Goal: Task Accomplishment & Management: Use online tool/utility

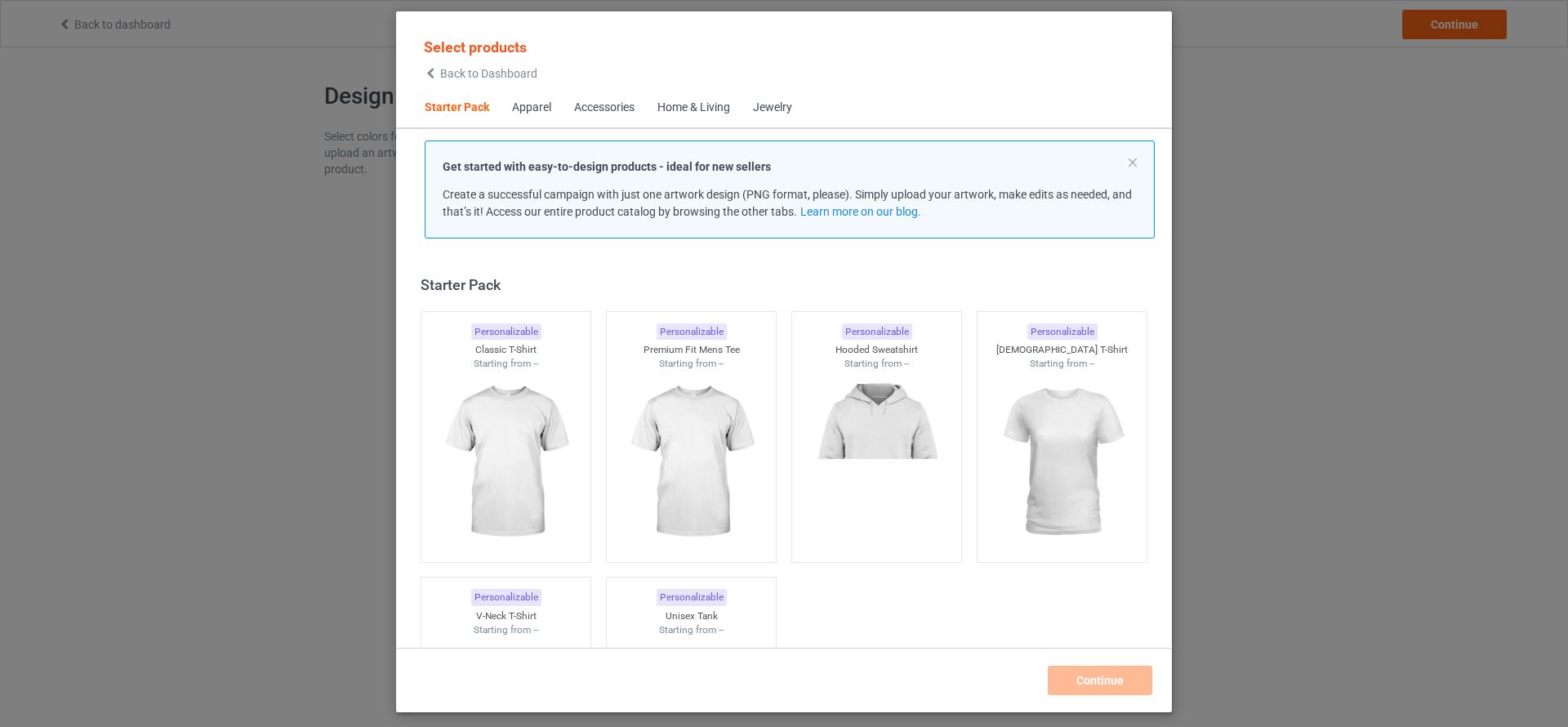
scroll to position [21, 0]
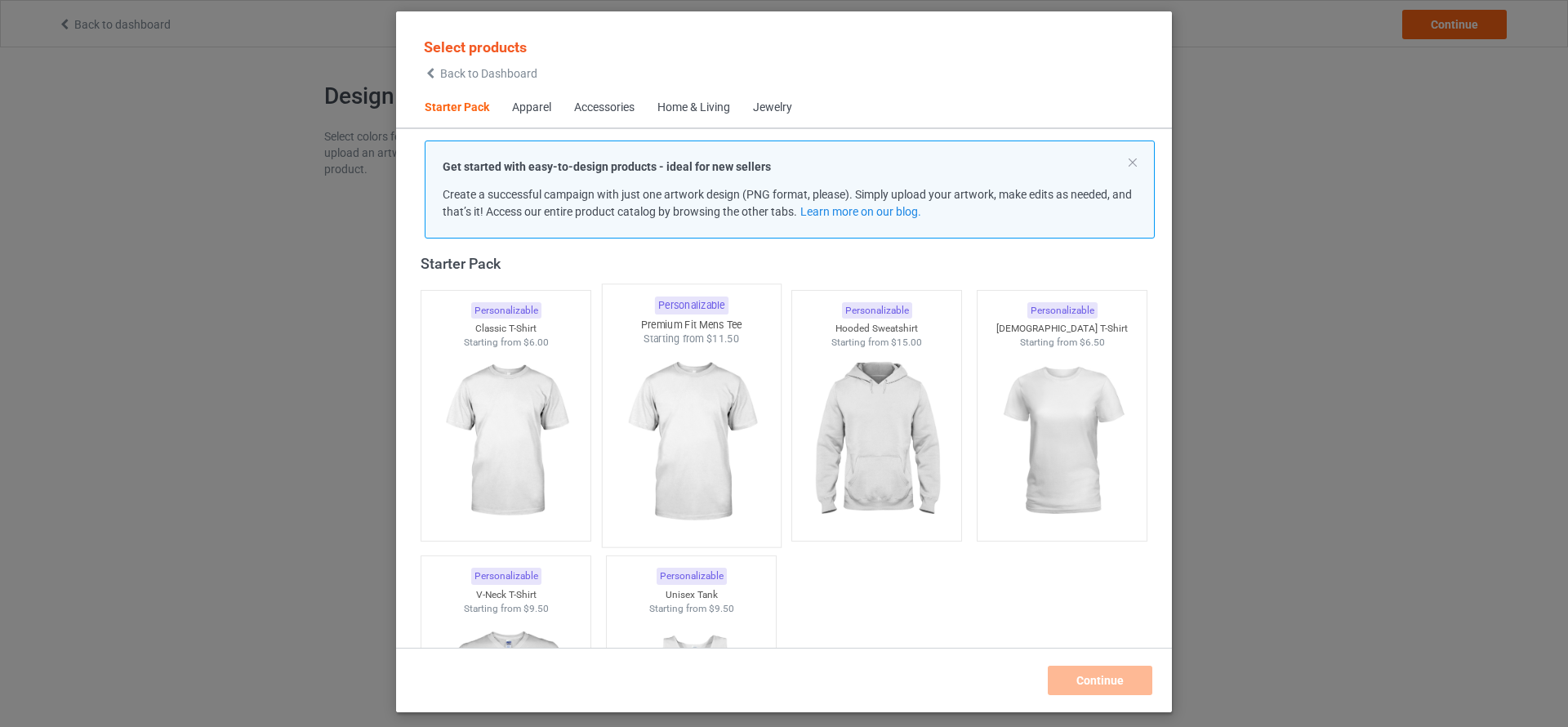
click at [686, 439] on img at bounding box center [691, 442] width 153 height 192
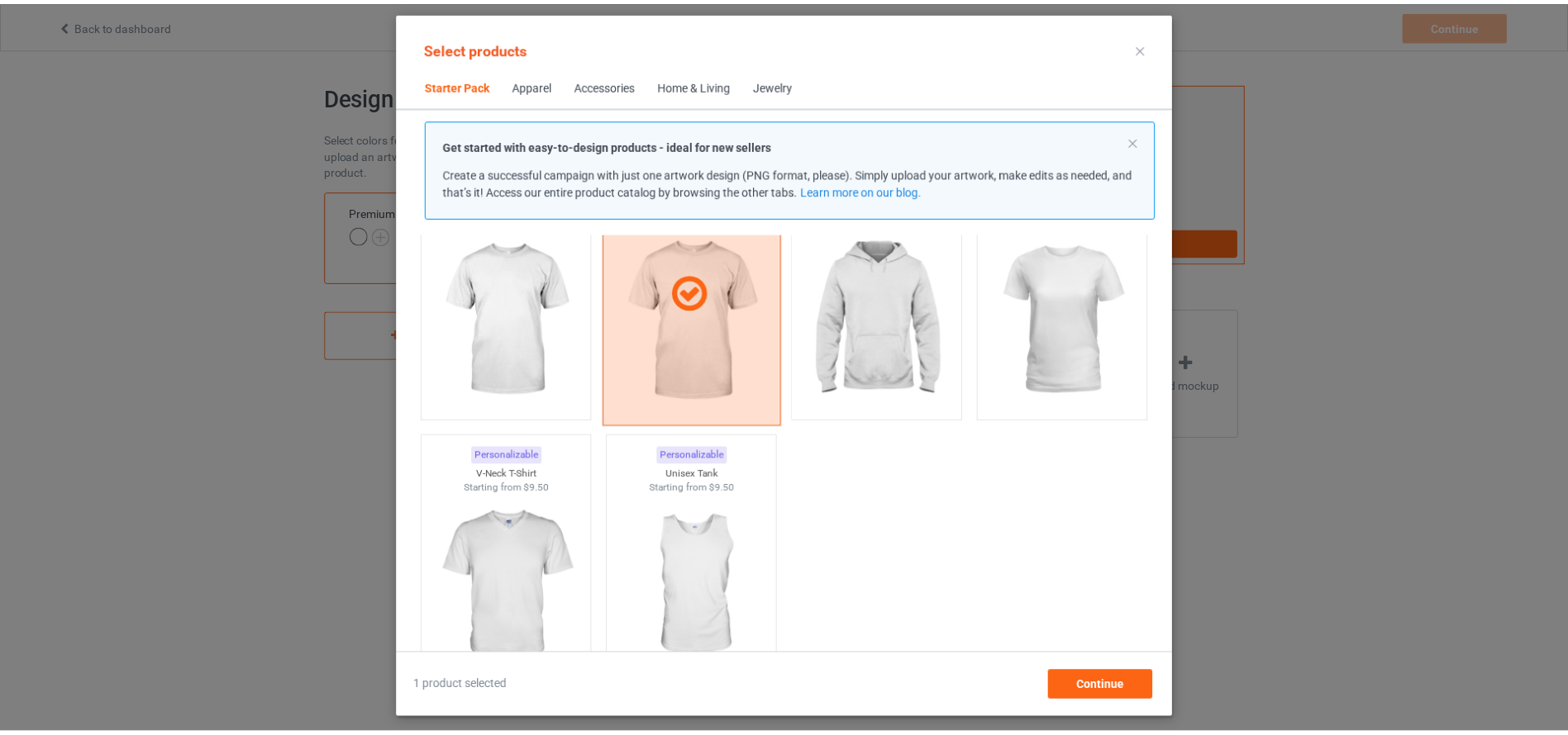
scroll to position [145, 0]
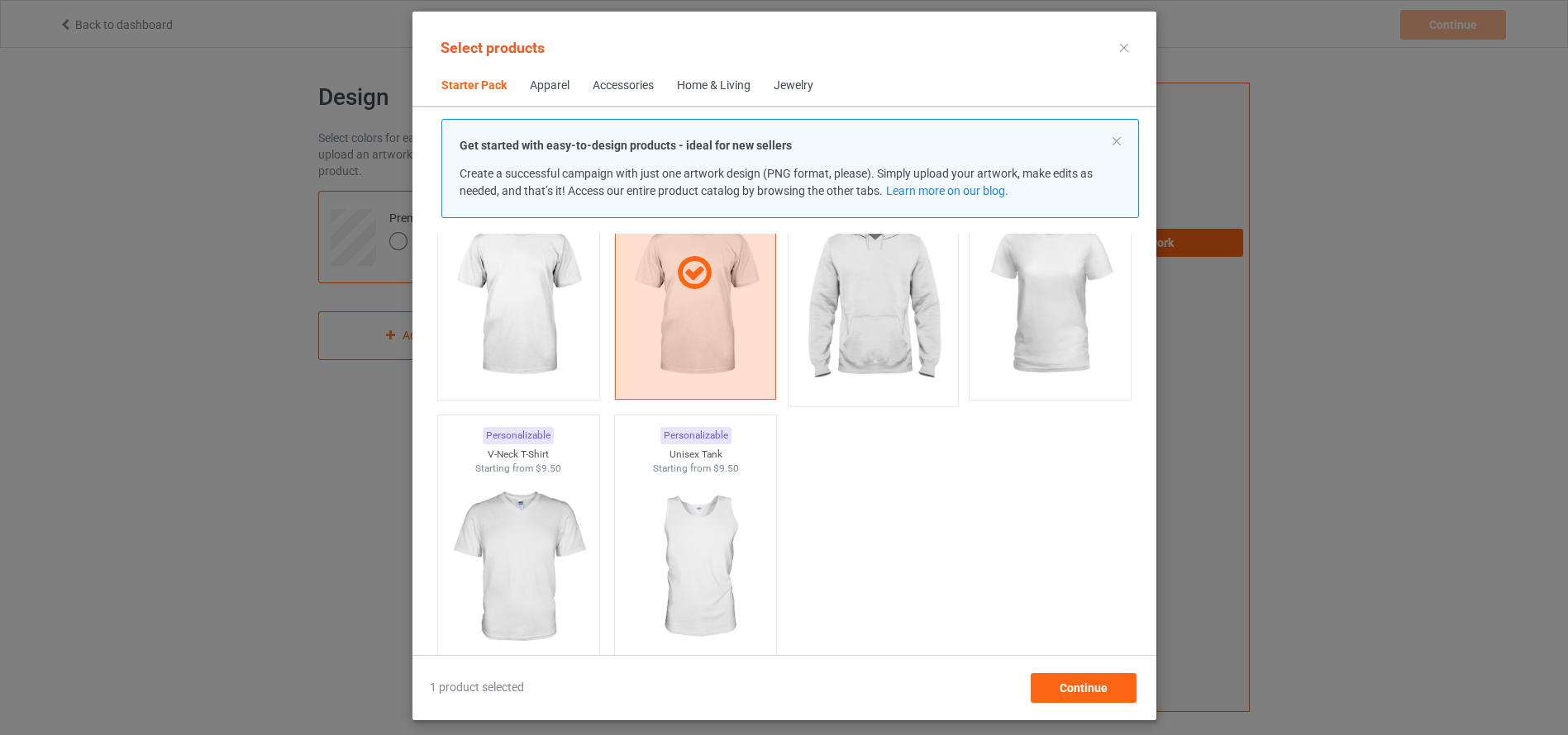
click at [867, 319] on img at bounding box center [872, 299] width 155 height 194
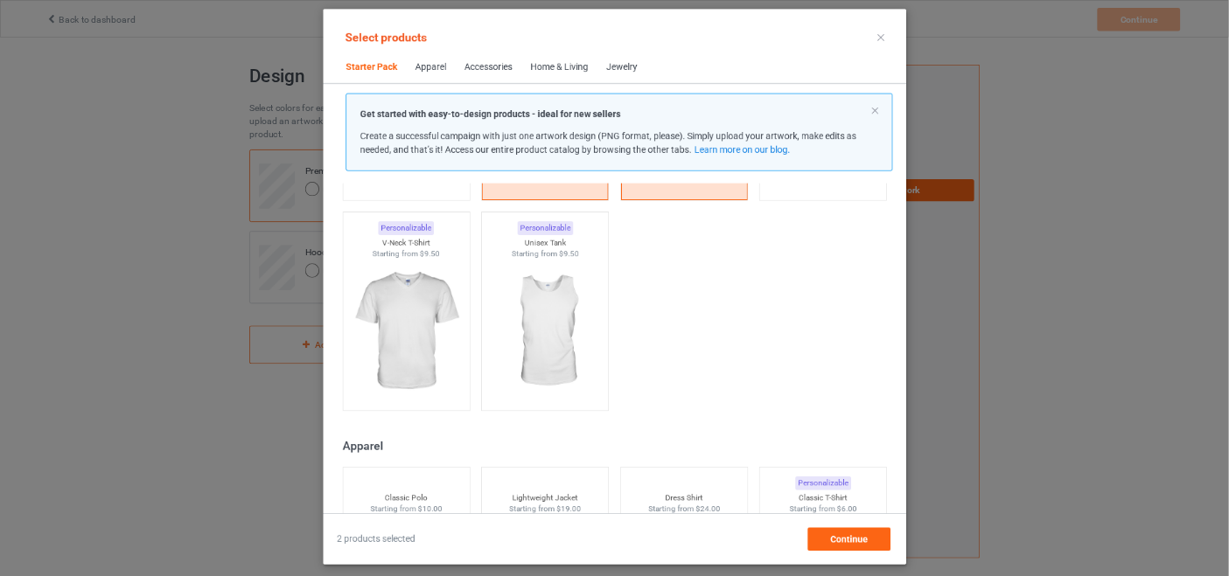
scroll to position [0, 0]
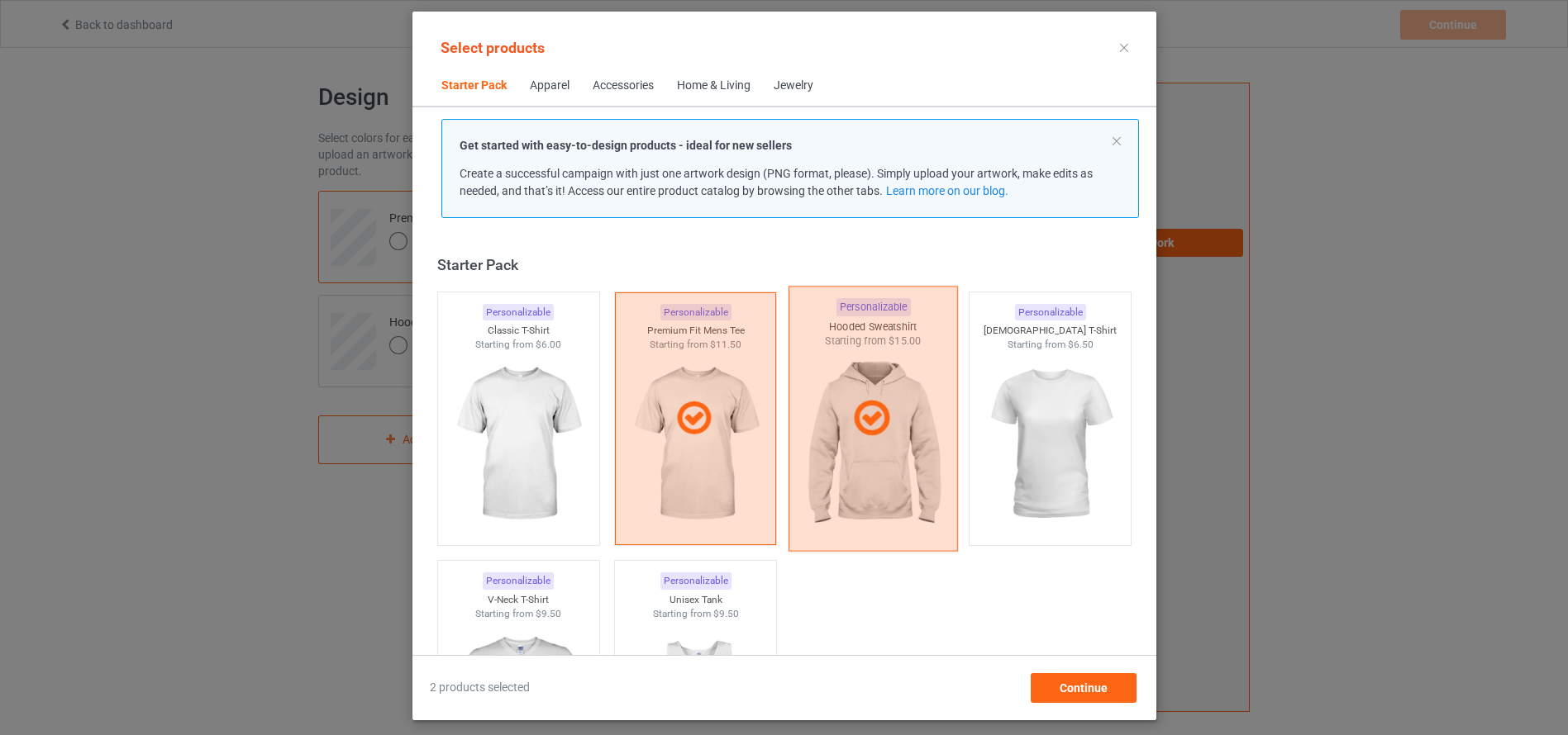
click at [881, 447] on div at bounding box center [871, 419] width 169 height 265
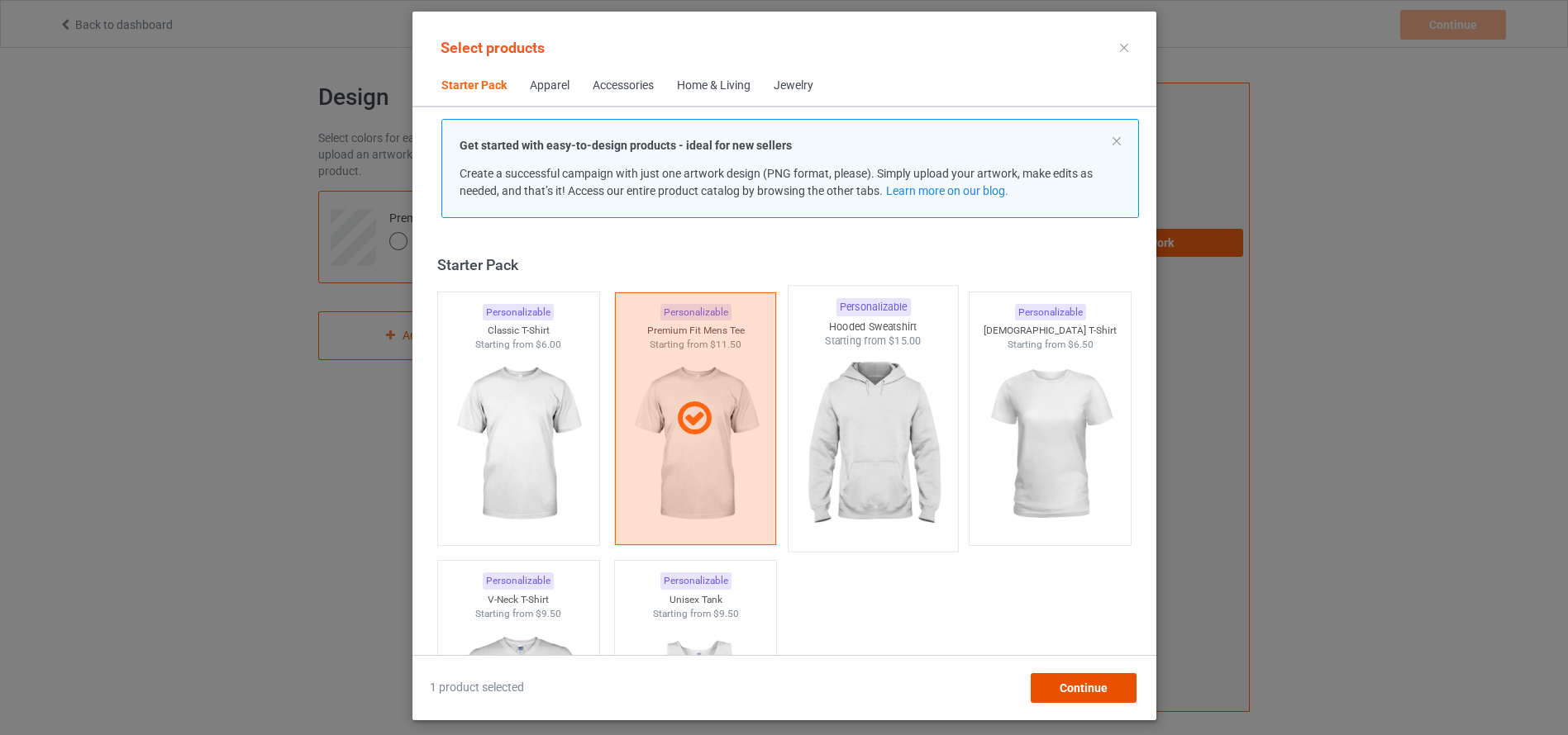
click at [1086, 699] on div "Continue" at bounding box center [1083, 688] width 106 height 29
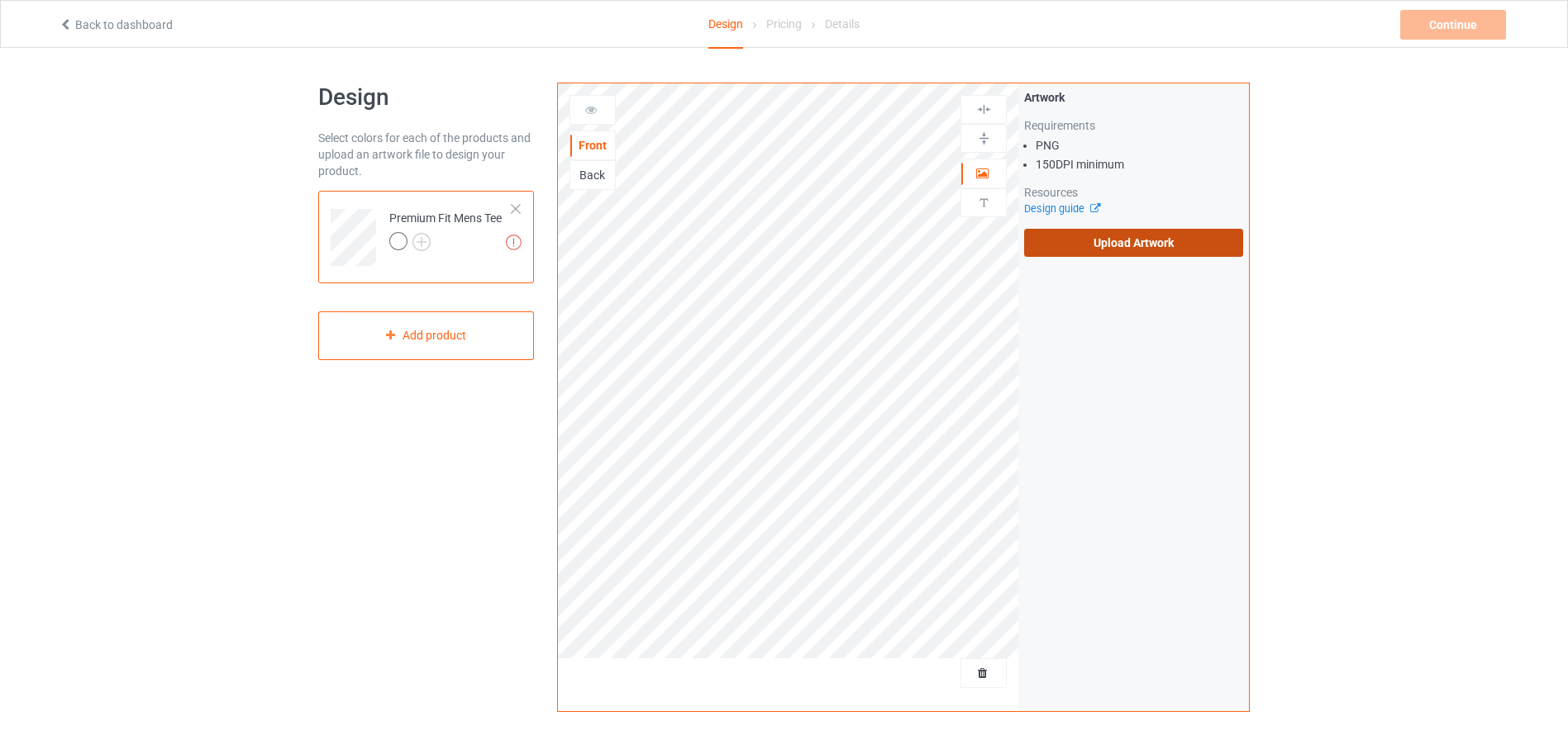
click at [1036, 242] on label "Upload Artwork" at bounding box center [1133, 243] width 219 height 28
click at [0, 0] on input "Upload Artwork" at bounding box center [0, 0] width 0 height 0
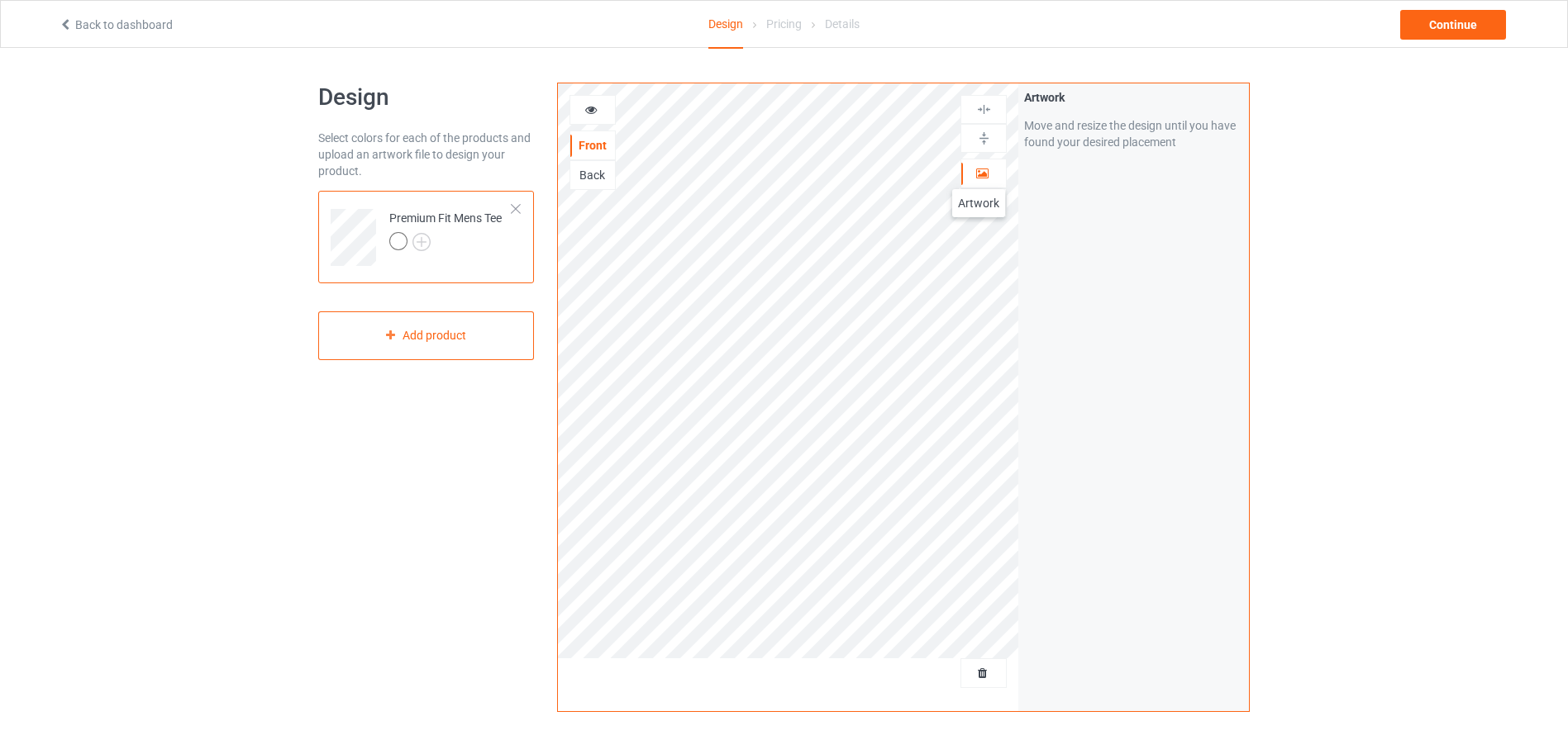
click at [978, 173] on icon at bounding box center [982, 171] width 14 height 11
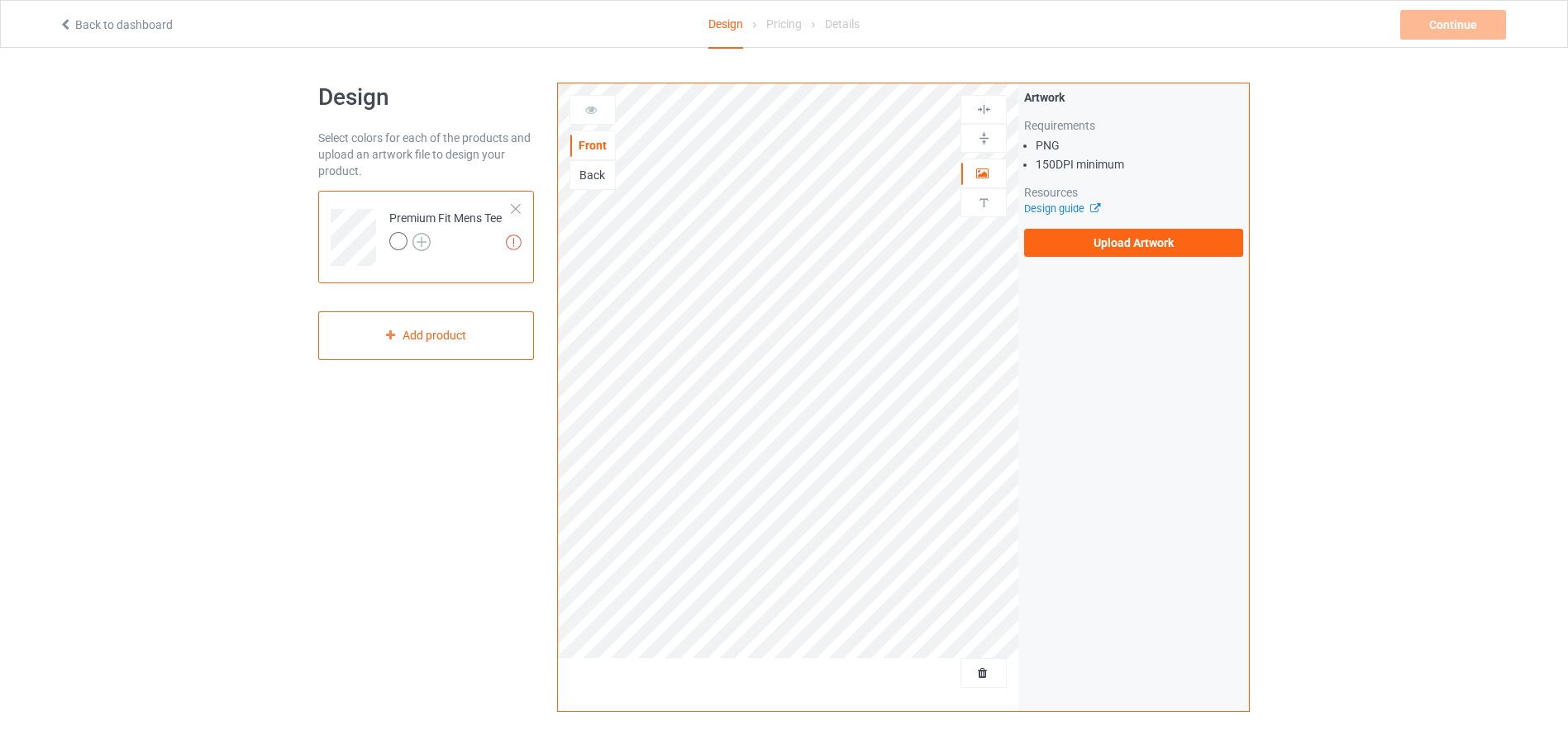
click at [416, 238] on img at bounding box center [421, 242] width 18 height 18
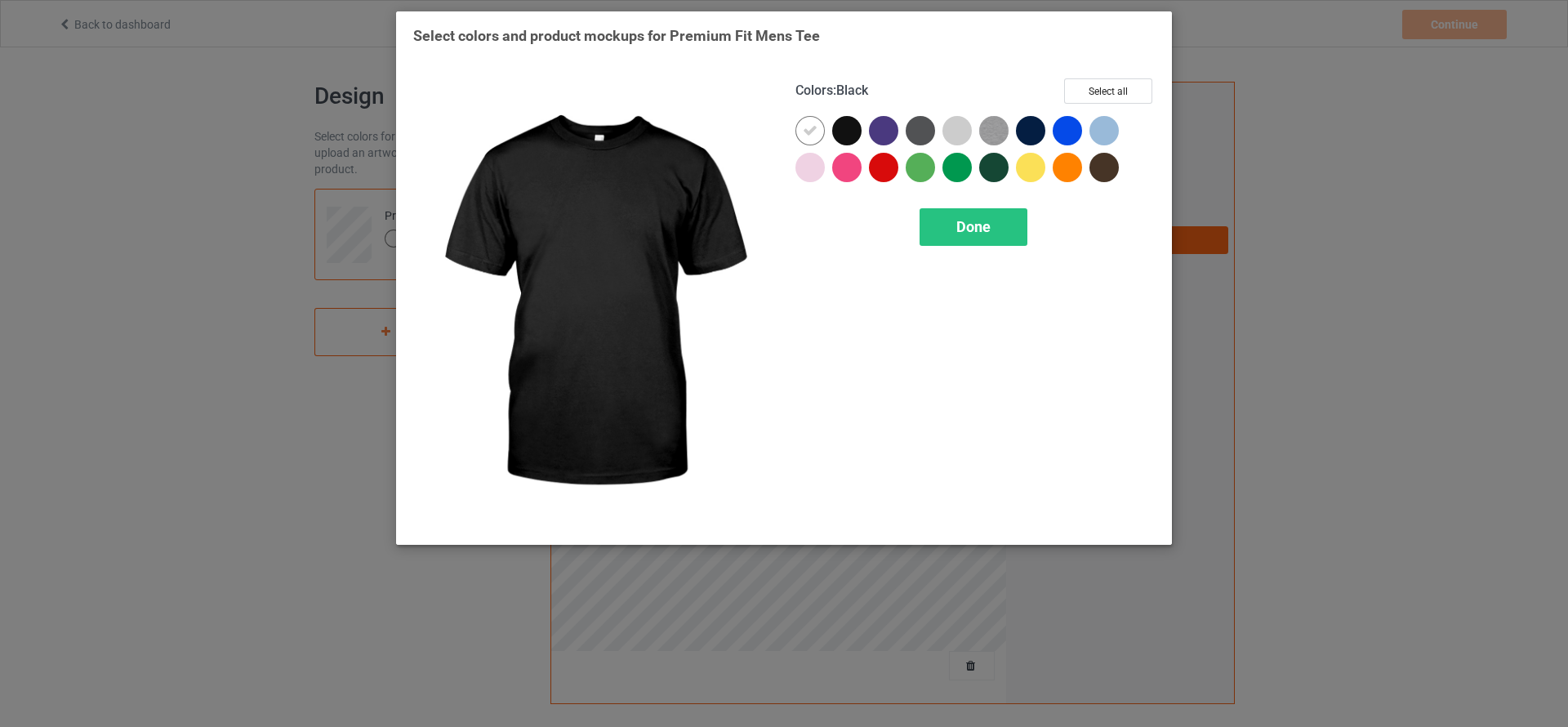
click at [846, 126] on div at bounding box center [846, 130] width 29 height 29
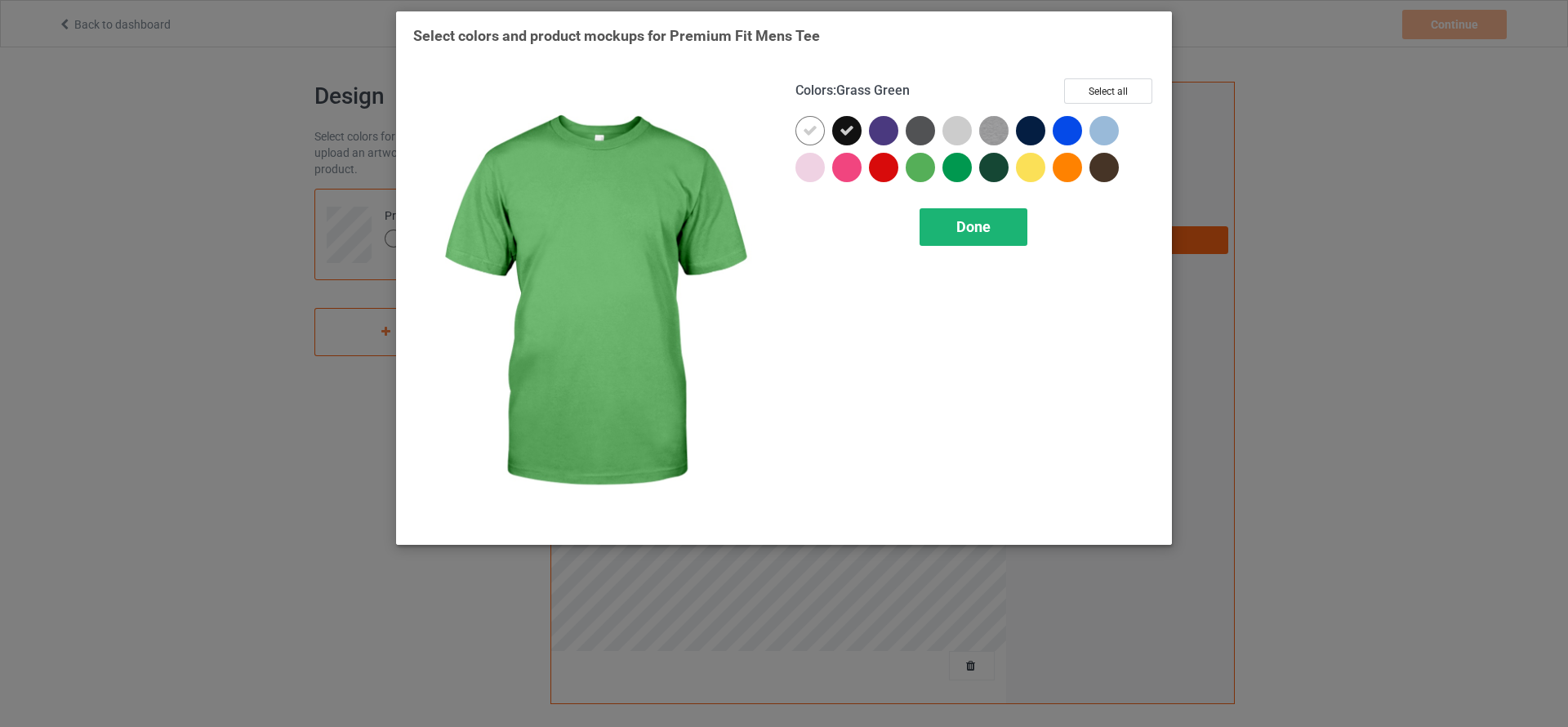
click at [968, 216] on div "Done" at bounding box center [973, 227] width 107 height 37
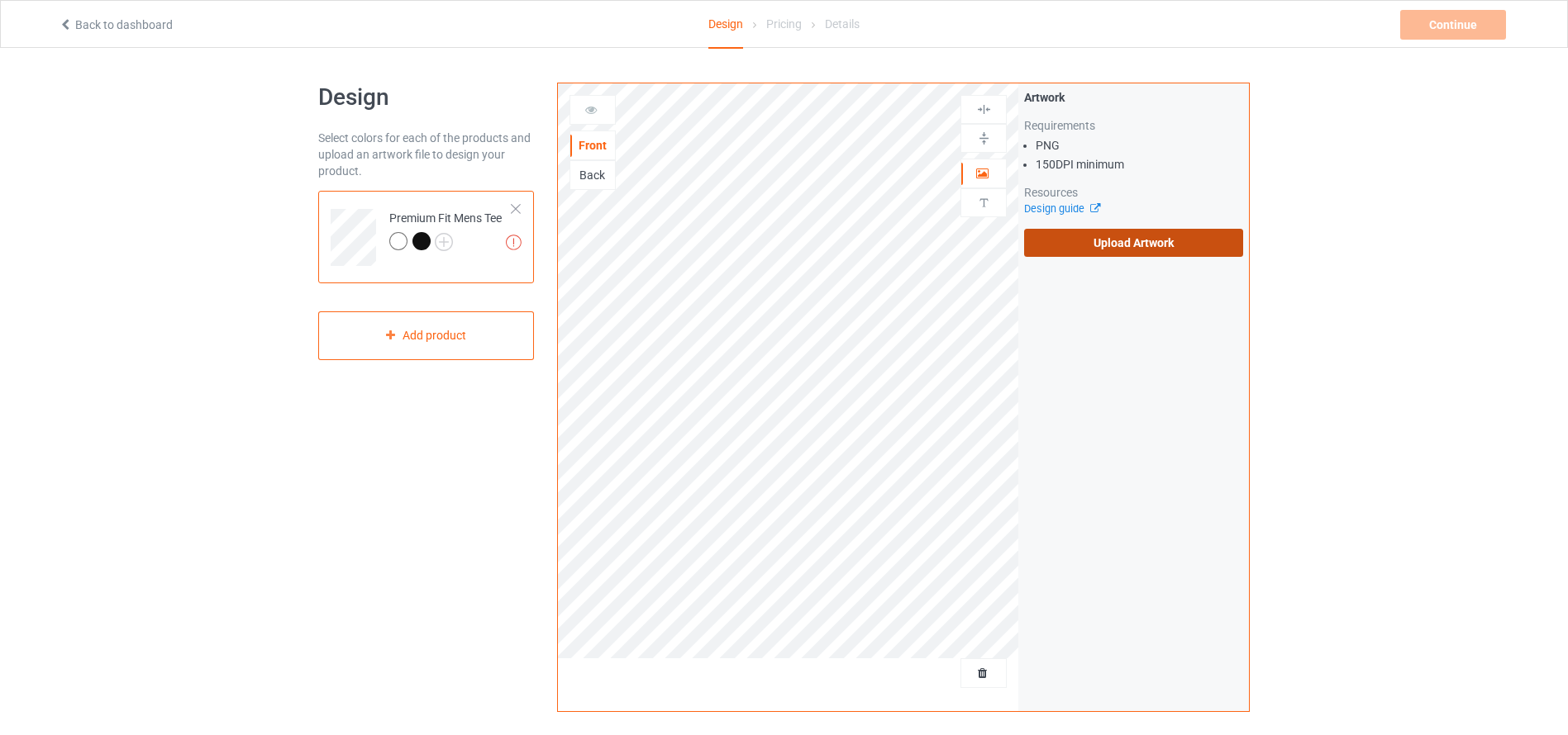
click at [1137, 239] on label "Upload Artwork" at bounding box center [1133, 243] width 219 height 28
click at [0, 0] on input "Upload Artwork" at bounding box center [0, 0] width 0 height 0
click at [420, 242] on div at bounding box center [421, 241] width 18 height 18
click at [421, 234] on div at bounding box center [421, 241] width 18 height 18
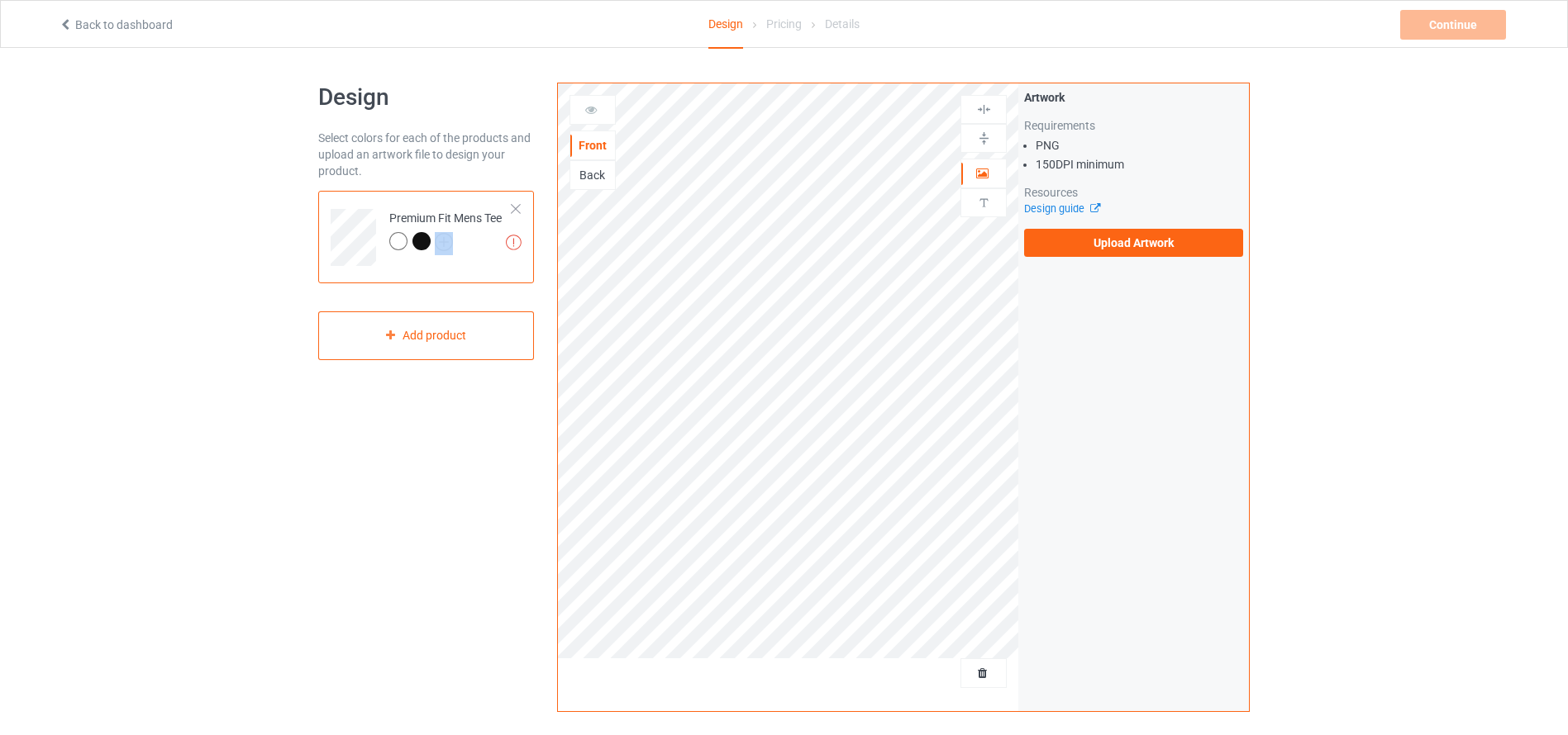
click at [844, 269] on div "Design Select colors for each of the products and upload an artwork file to des…" at bounding box center [784, 558] width 955 height 976
click at [1123, 240] on label "Upload Artwork" at bounding box center [1133, 243] width 219 height 28
click at [0, 0] on input "Upload Artwork" at bounding box center [0, 0] width 0 height 0
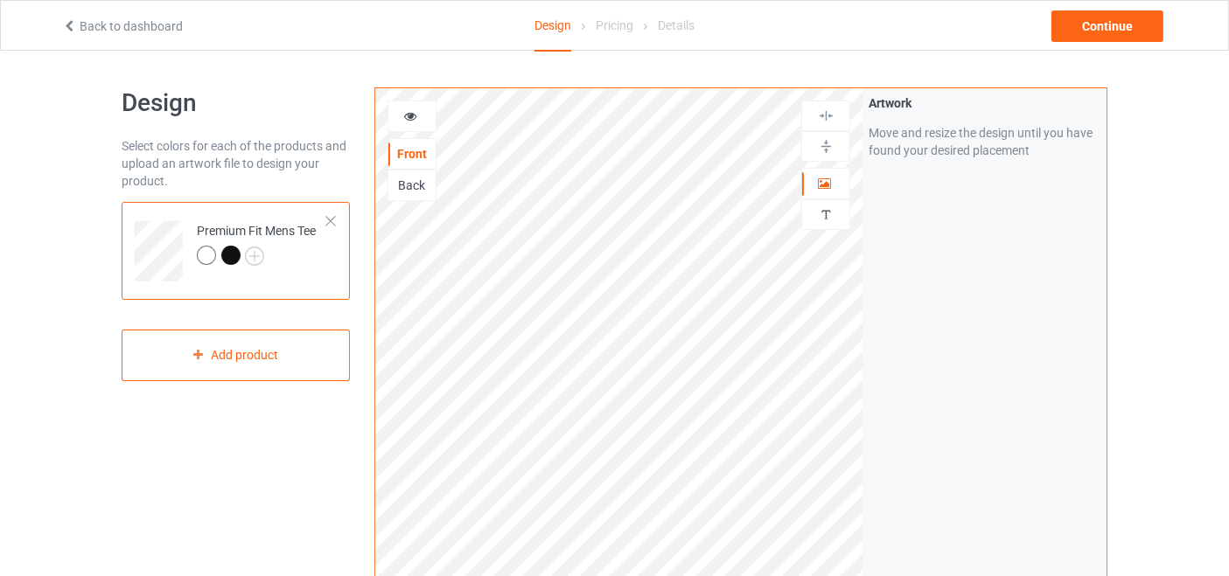
scroll to position [32, 0]
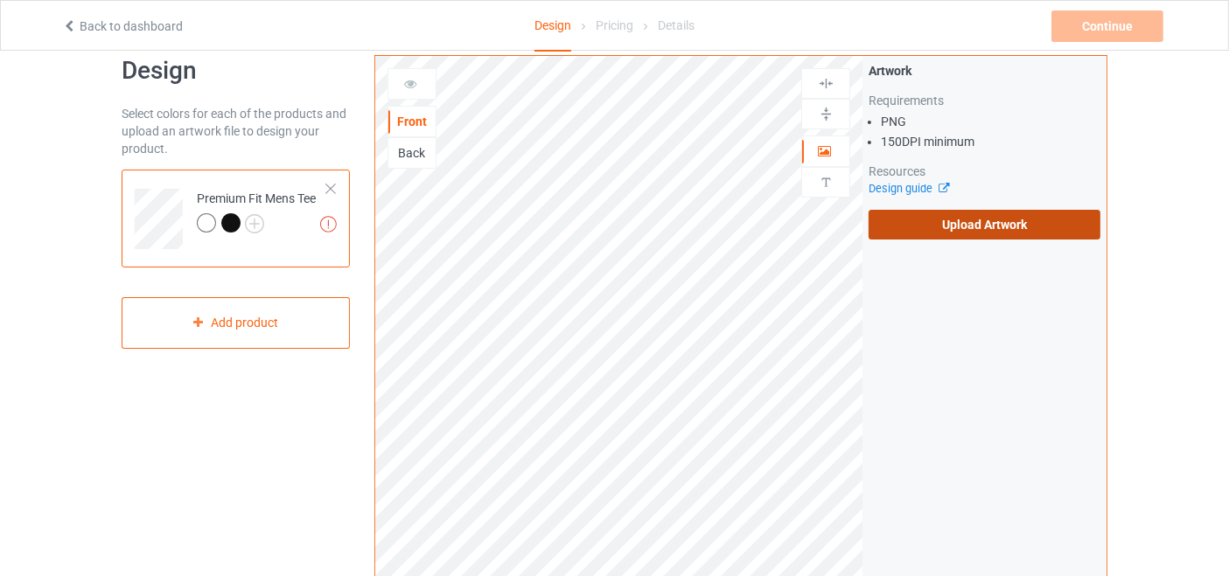
click at [913, 219] on label "Upload Artwork" at bounding box center [984, 225] width 232 height 30
click at [0, 0] on input "Upload Artwork" at bounding box center [0, 0] width 0 height 0
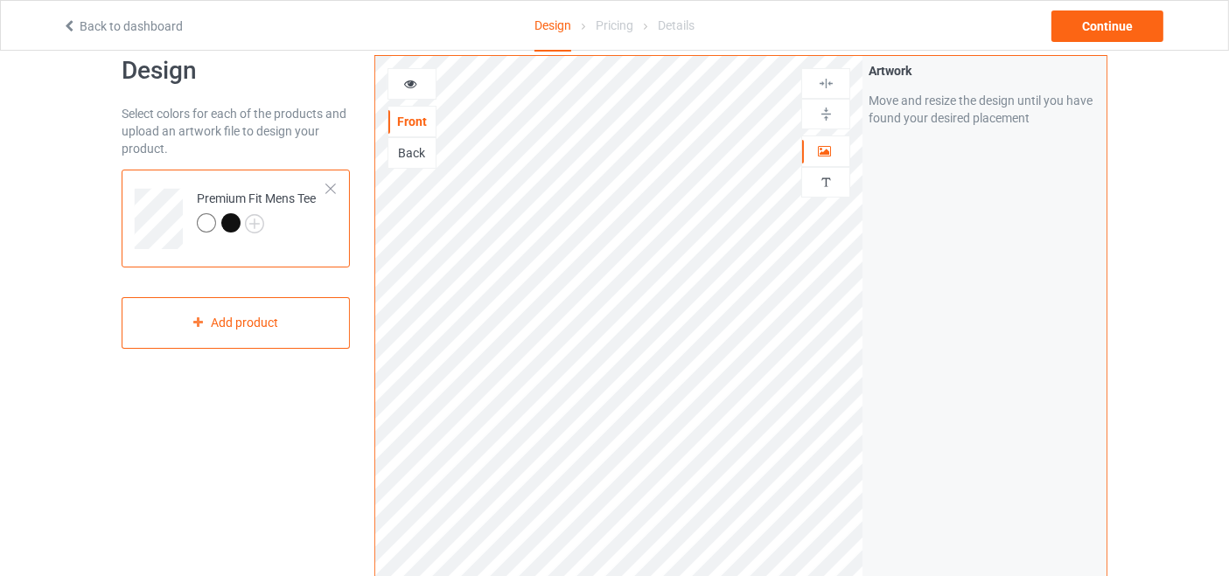
click at [408, 150] on div "Back" at bounding box center [411, 152] width 47 height 17
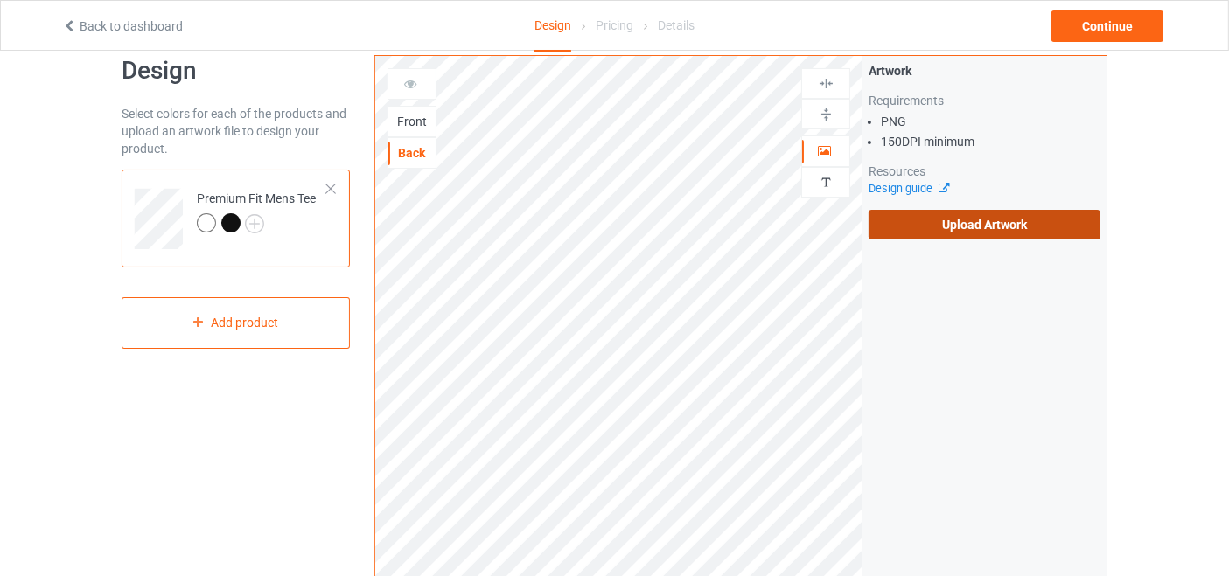
click at [960, 219] on label "Upload Artwork" at bounding box center [984, 225] width 232 height 30
click at [0, 0] on input "Upload Artwork" at bounding box center [0, 0] width 0 height 0
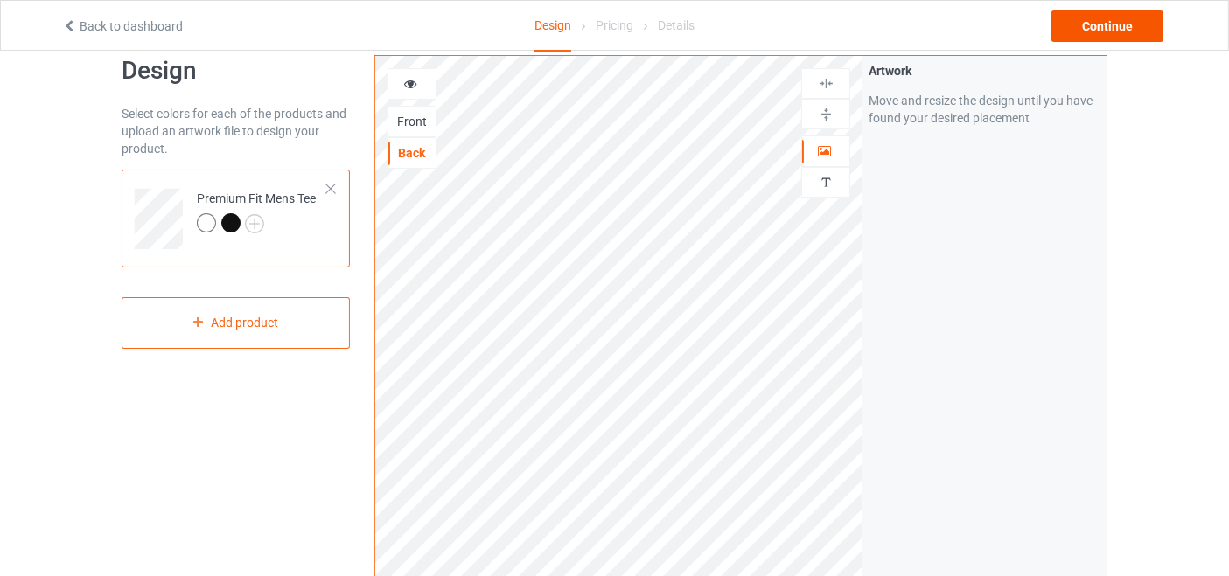
click at [1115, 13] on div "Continue" at bounding box center [1107, 25] width 112 height 31
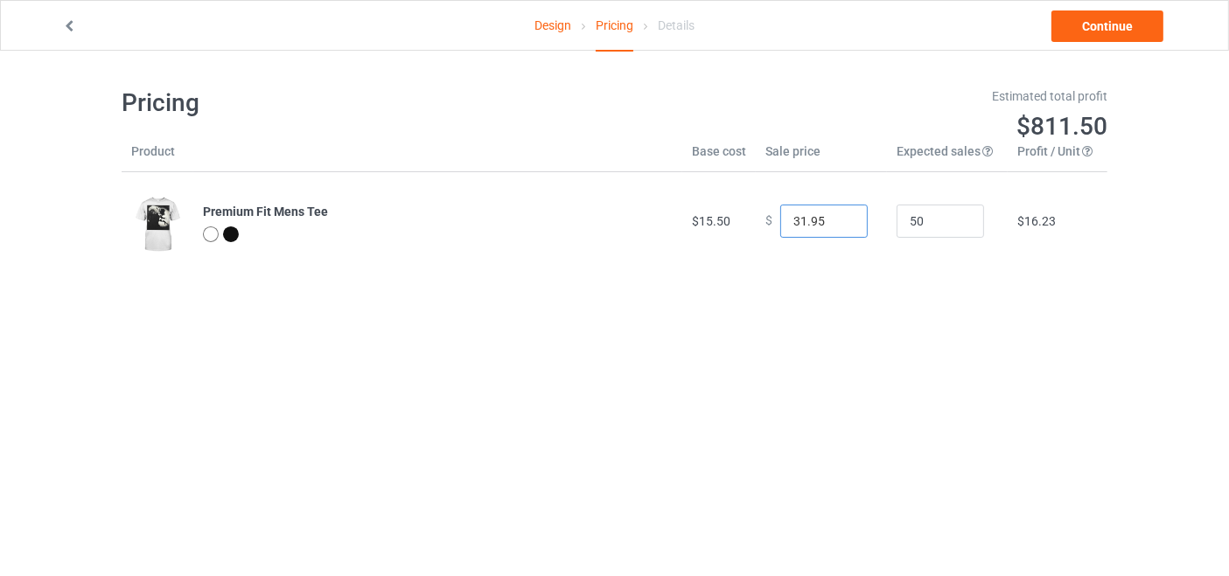
click at [837, 226] on input "31.95" at bounding box center [823, 221] width 87 height 33
click at [837, 226] on input "30.95" at bounding box center [823, 221] width 87 height 33
click at [837, 226] on input "29.95" at bounding box center [823, 221] width 87 height 33
click at [837, 226] on input "28.95" at bounding box center [823, 221] width 87 height 33
click at [837, 226] on input "27.95" at bounding box center [823, 221] width 87 height 33
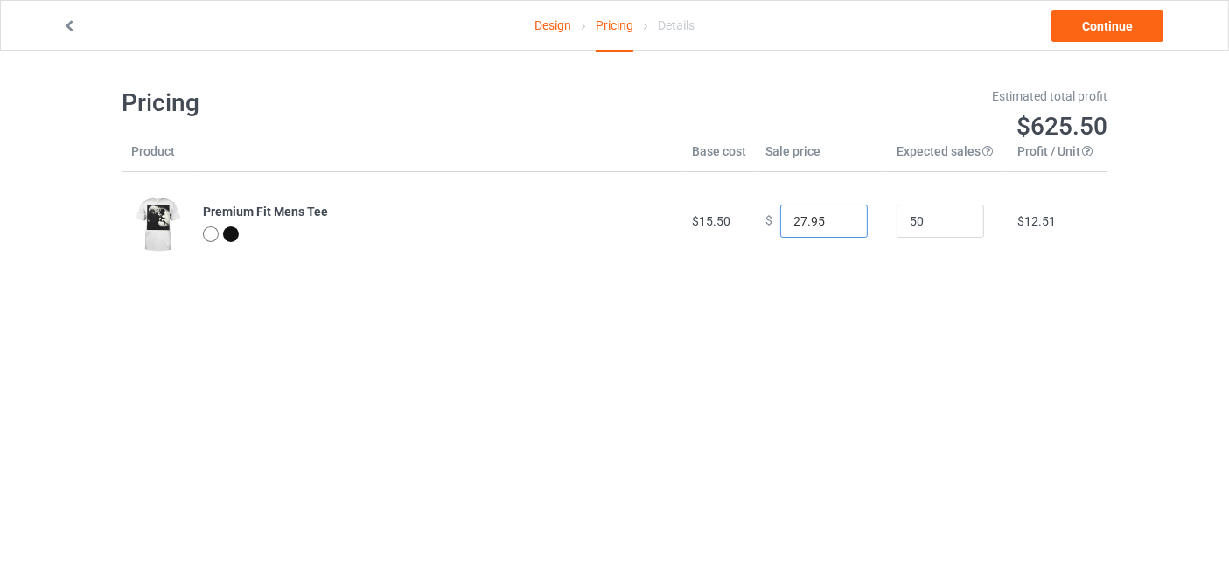
click at [837, 226] on input "26.95" at bounding box center [823, 221] width 87 height 33
click at [837, 226] on input "25.95" at bounding box center [823, 221] width 87 height 33
click at [837, 226] on input "24.95" at bounding box center [823, 221] width 87 height 33
click at [837, 226] on input "23.95" at bounding box center [823, 221] width 87 height 33
click at [837, 226] on input "22.95" at bounding box center [823, 221] width 87 height 33
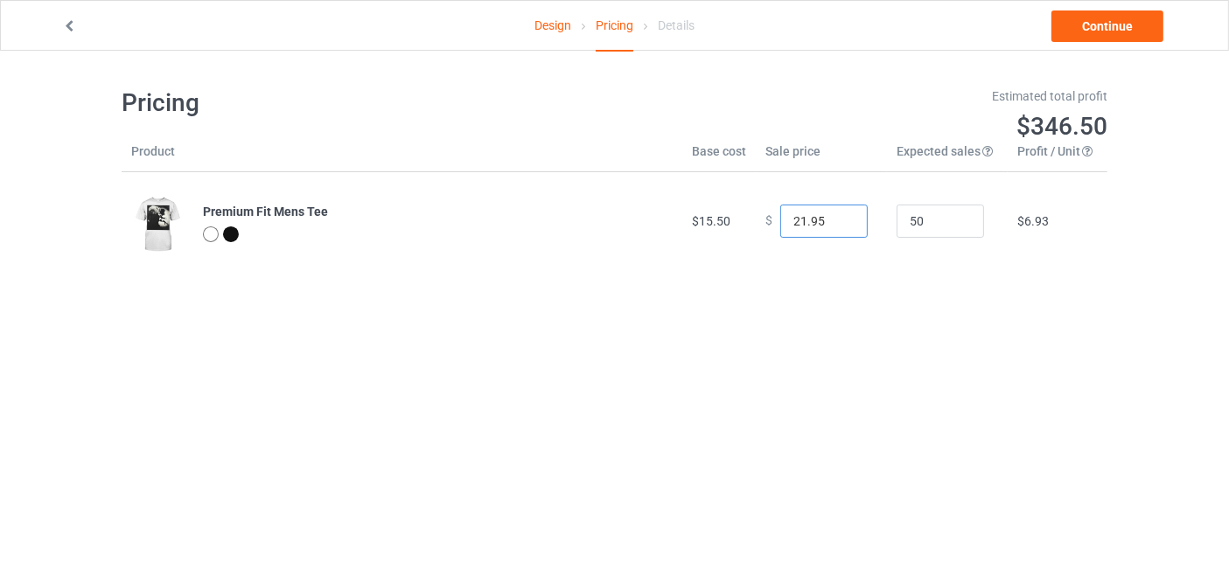
click at [837, 226] on input "21.95" at bounding box center [823, 221] width 87 height 33
type input "20.95"
click at [837, 226] on input "20.95" at bounding box center [823, 221] width 87 height 33
click at [1114, 16] on link "Continue" at bounding box center [1107, 25] width 112 height 31
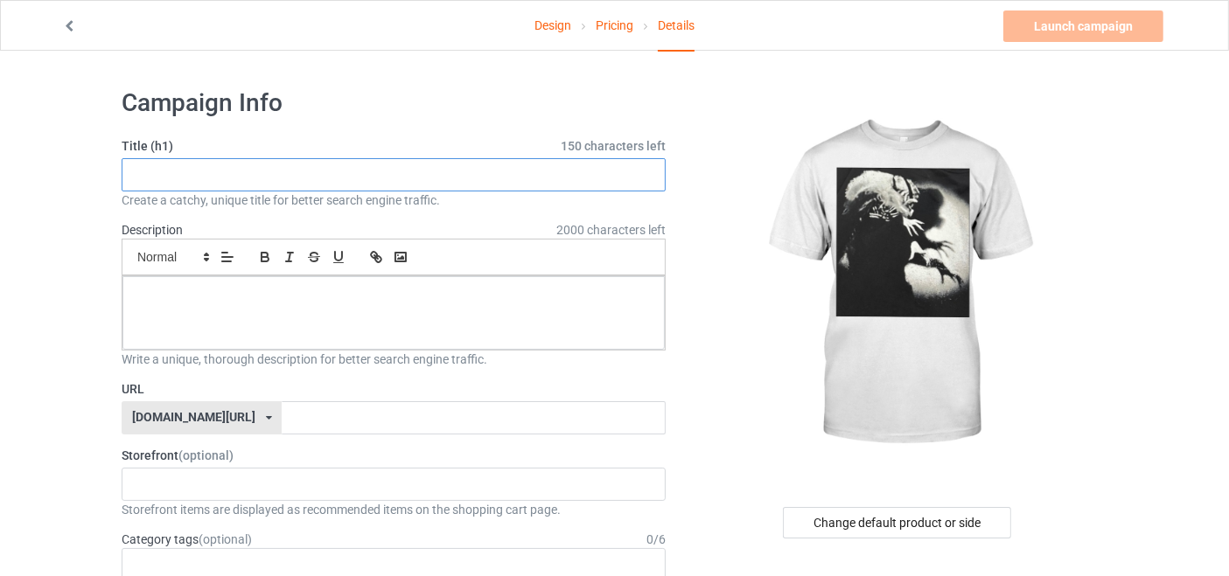
click at [413, 182] on input "text" at bounding box center [394, 174] width 544 height 33
type input "shirtmychemicalr"
click at [339, 317] on div at bounding box center [393, 312] width 542 height 73
paste div
click at [289, 426] on input "text" at bounding box center [473, 417] width 383 height 33
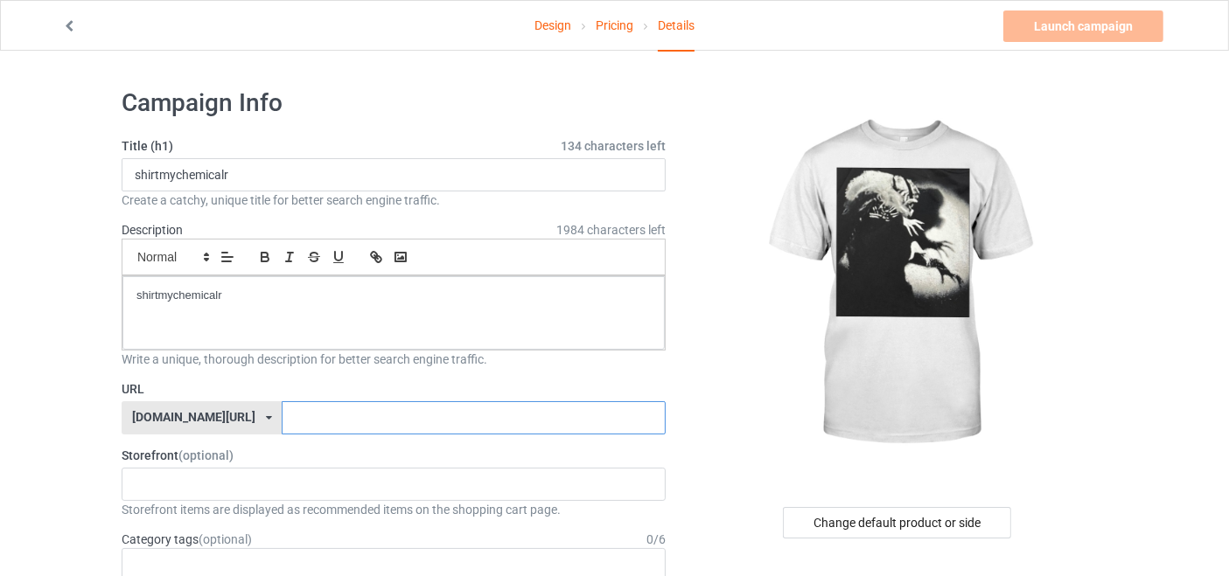
paste input "shirtmychemicalr"
drag, startPoint x: 271, startPoint y: 415, endPoint x: 240, endPoint y: 415, distance: 31.5
click at [282, 415] on input "shirtmychemicalr" at bounding box center [473, 417] width 383 height 33
type input "mychemicalr"
click at [888, 519] on div "Change default product or side" at bounding box center [897, 522] width 228 height 31
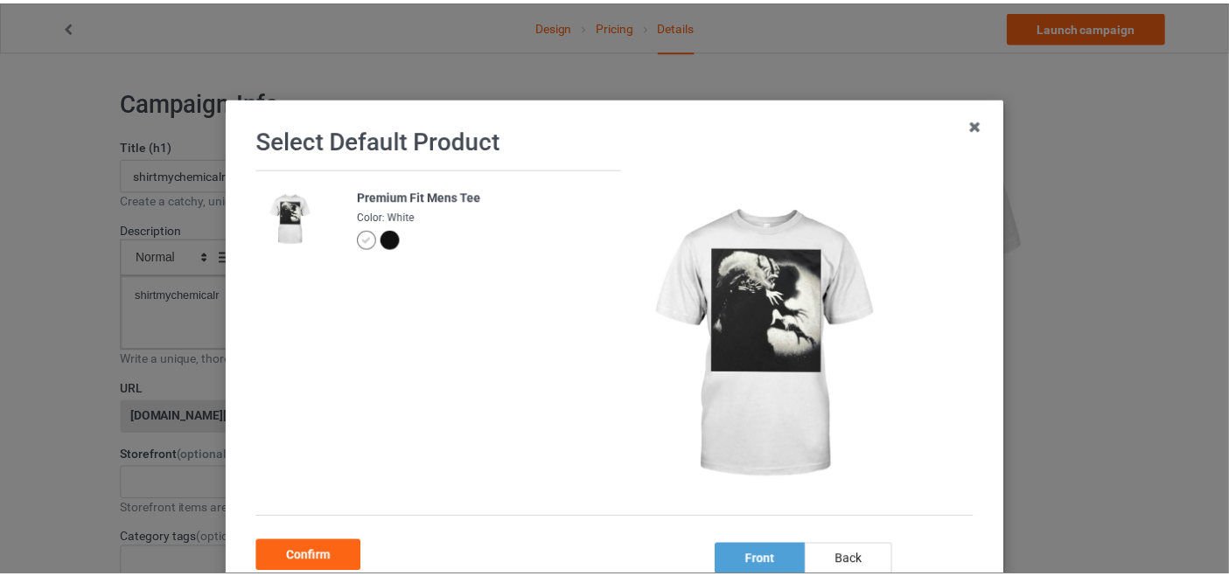
scroll to position [125, 0]
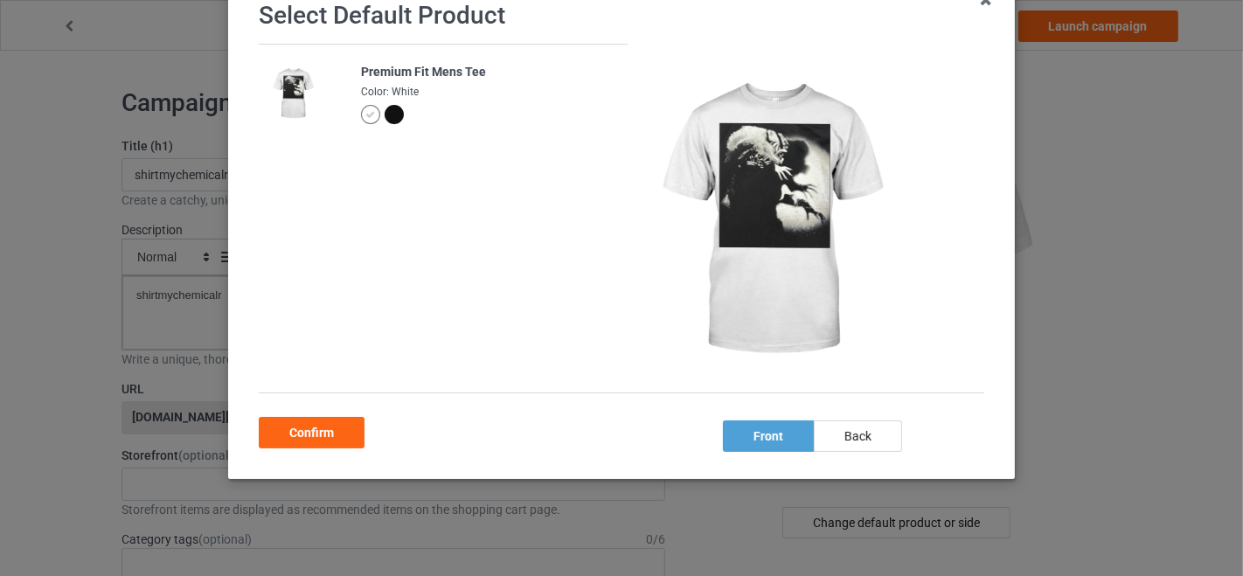
click at [385, 114] on div at bounding box center [394, 114] width 19 height 19
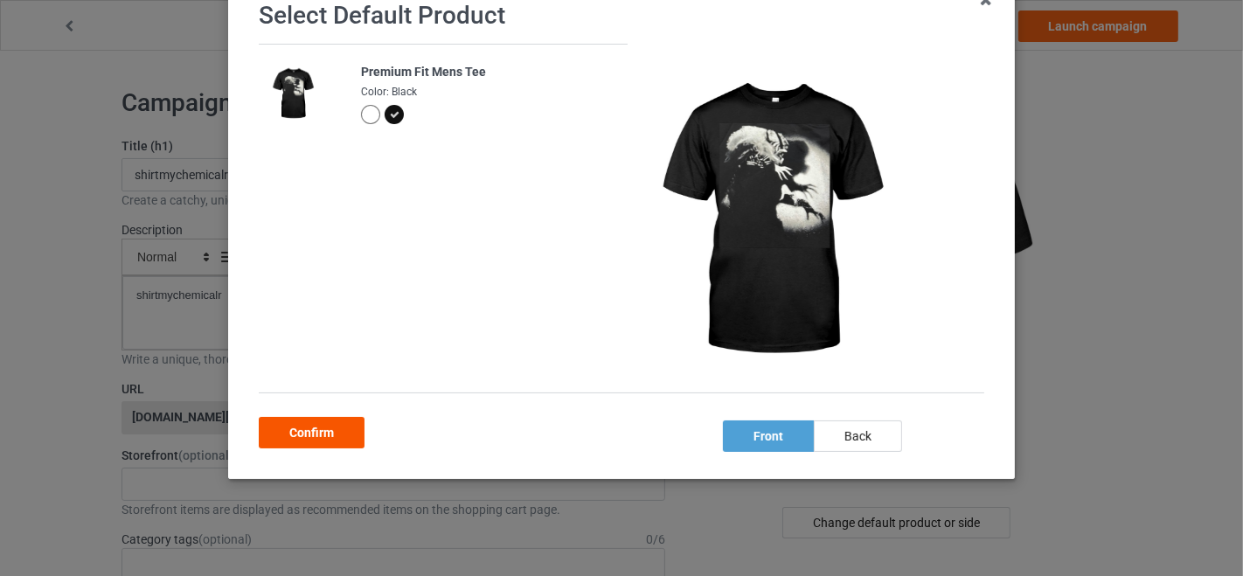
click at [317, 425] on div "Confirm" at bounding box center [312, 432] width 106 height 31
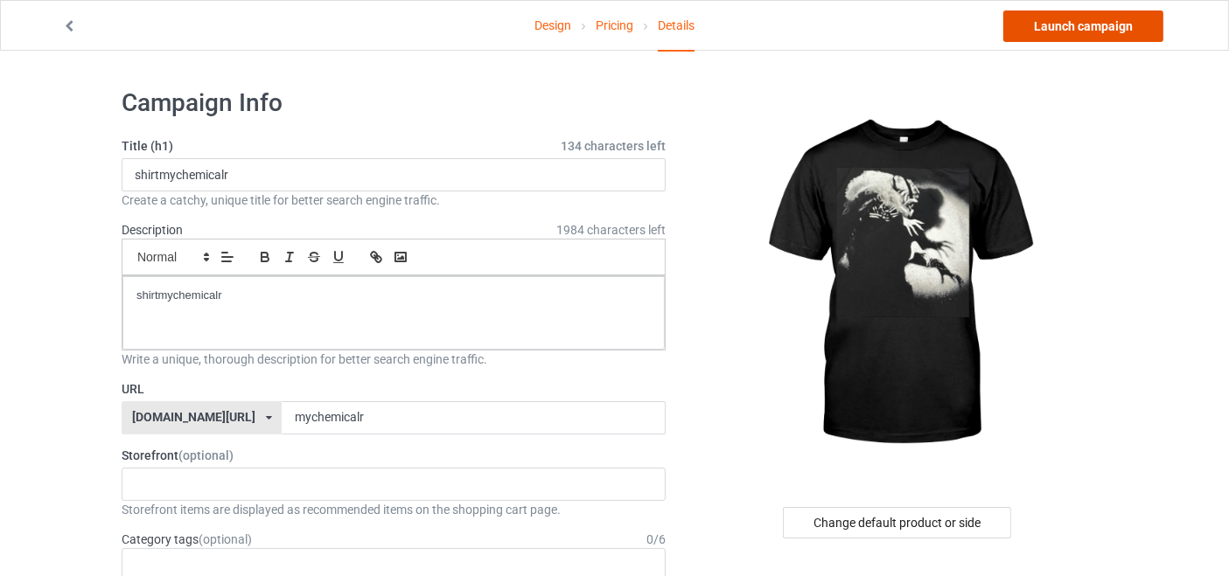
click at [1104, 10] on link "Launch campaign" at bounding box center [1083, 25] width 160 height 31
